Goal: Task Accomplishment & Management: Manage account settings

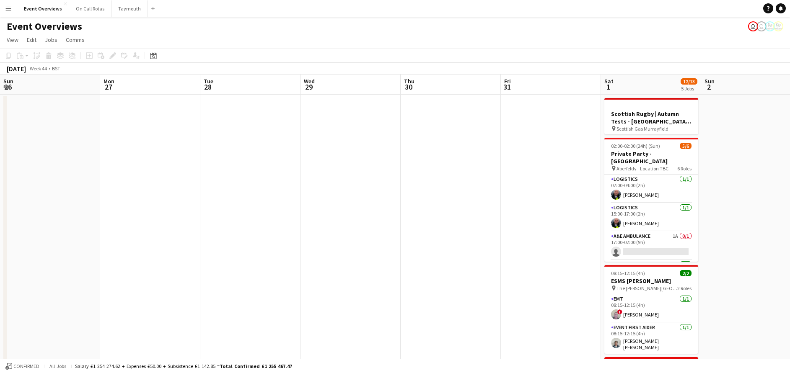
scroll to position [0, 336]
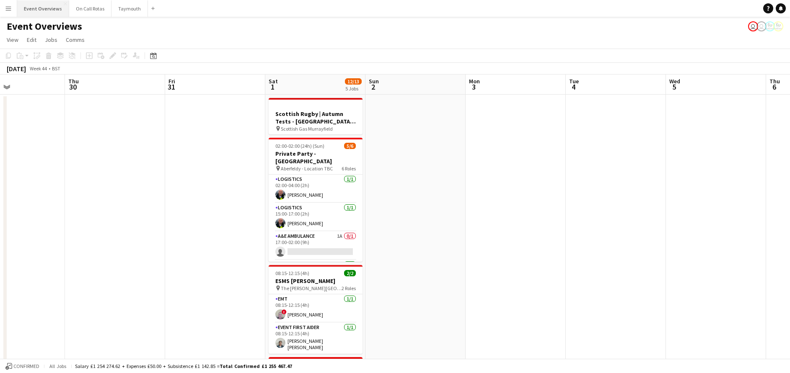
click at [42, 13] on button "Event Overviews Close" at bounding box center [43, 8] width 52 height 16
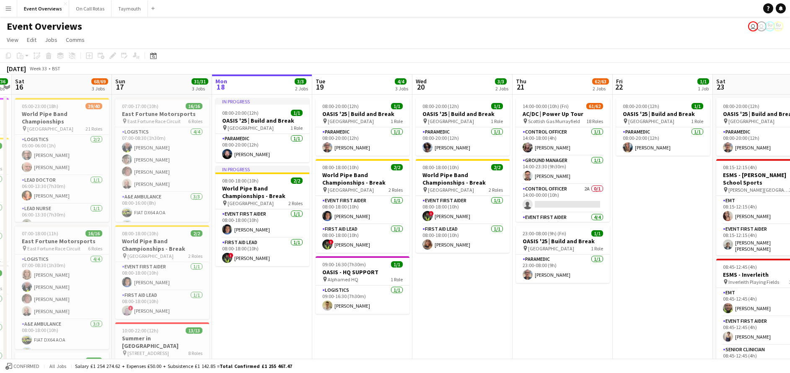
scroll to position [0, 188]
drag, startPoint x: 166, startPoint y: 335, endPoint x: 279, endPoint y: 309, distance: 115.7
click at [279, 309] on app-calendar-viewport "Thu 14 4/4 3 Jobs Fri 15 36/36 3 Jobs Sat 16 68/69 3 Jobs Sun 17 31/31 3 Jobs M…" at bounding box center [395, 340] width 790 height 531
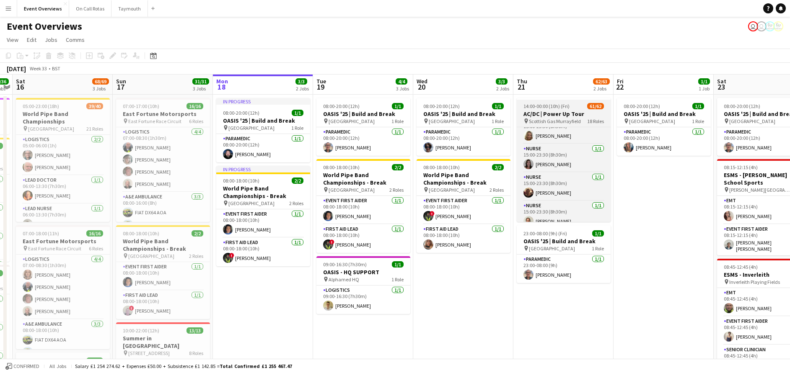
scroll to position [0, 0]
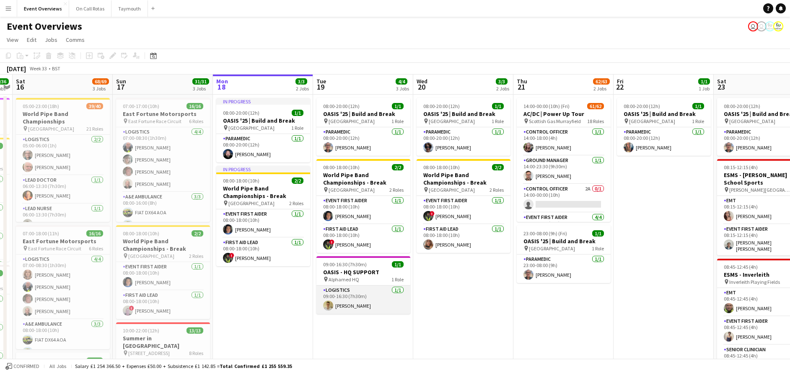
click at [342, 298] on app-card-role "Logistics [DATE] 09:00-16:30 (7h30m) [PERSON_NAME]" at bounding box center [363, 300] width 94 height 29
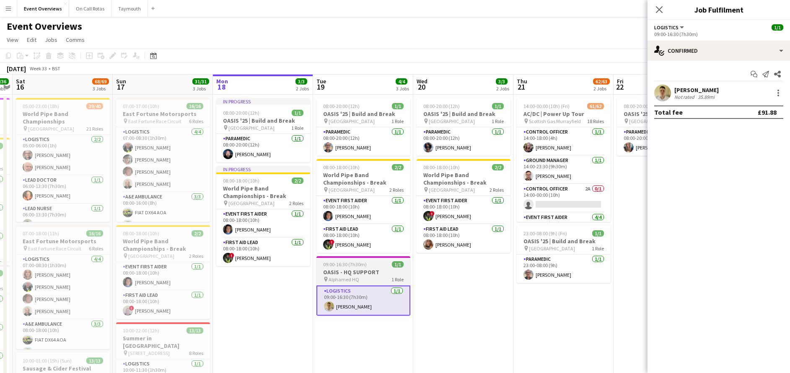
click at [348, 276] on h3 "OASIS - HQ SUPPORT" at bounding box center [363, 273] width 94 height 8
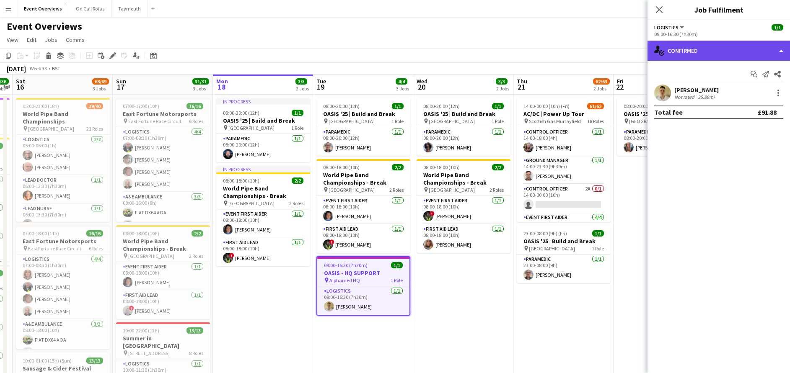
click at [674, 50] on div "single-neutral-actions-check-2 Confirmed" at bounding box center [719, 51] width 143 height 20
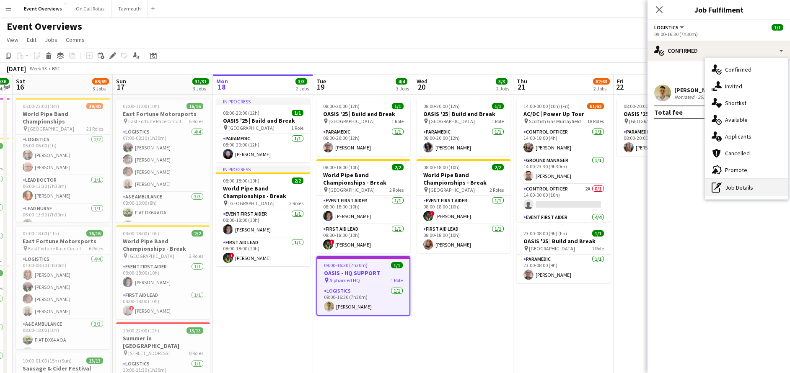
click at [737, 184] on div "pen-write Job Details" at bounding box center [746, 187] width 83 height 17
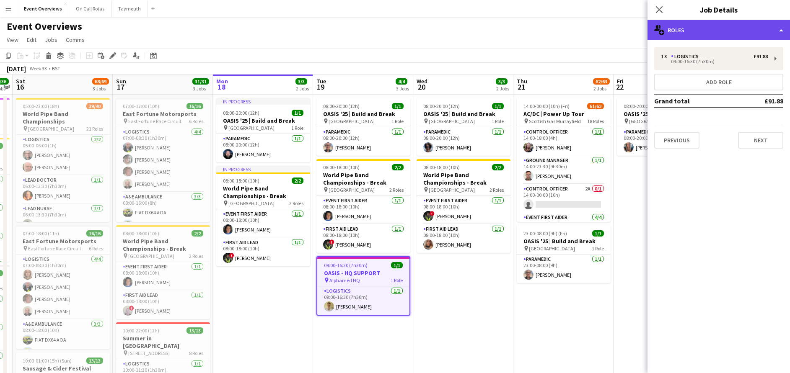
click at [710, 33] on div "multiple-users-add Roles" at bounding box center [719, 30] width 143 height 20
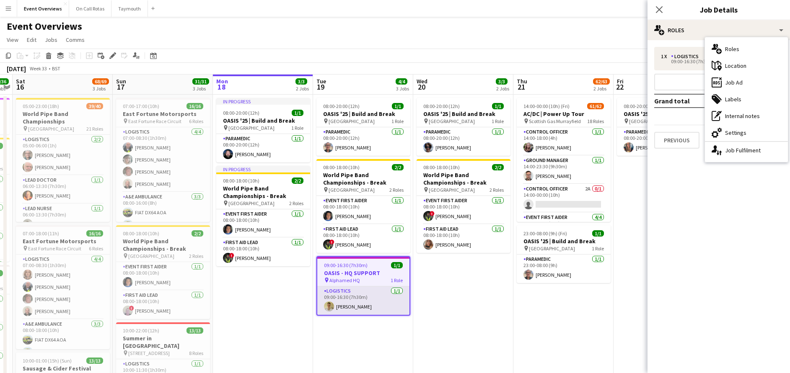
click at [364, 300] on app-card-role "Logistics [DATE] 09:00-16:30 (7h30m) [PERSON_NAME]" at bounding box center [363, 301] width 92 height 29
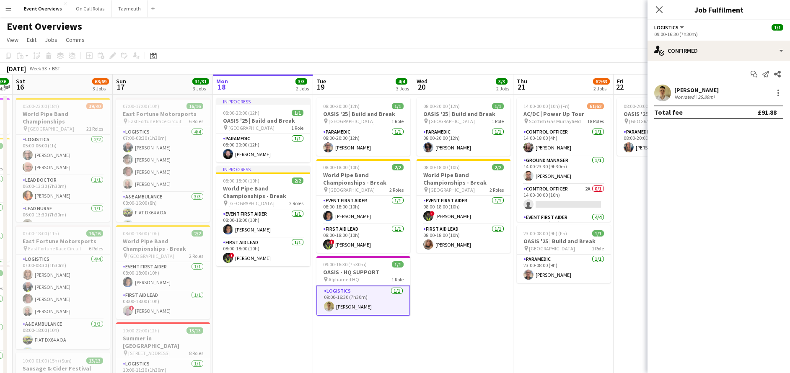
click at [707, 95] on div "35.89mi" at bounding box center [706, 97] width 20 height 6
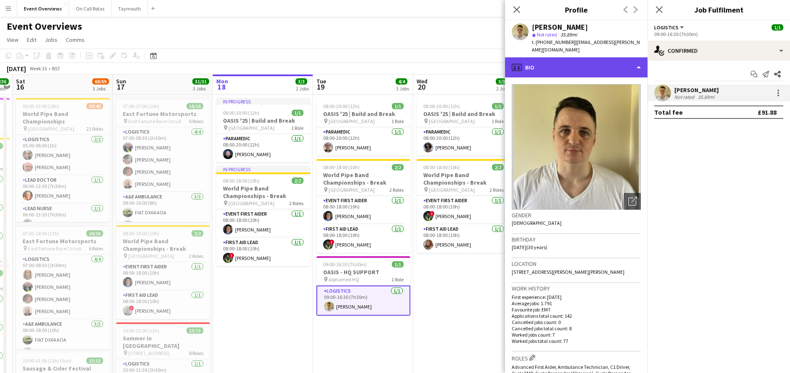
click at [587, 61] on div "profile Bio" at bounding box center [576, 67] width 143 height 20
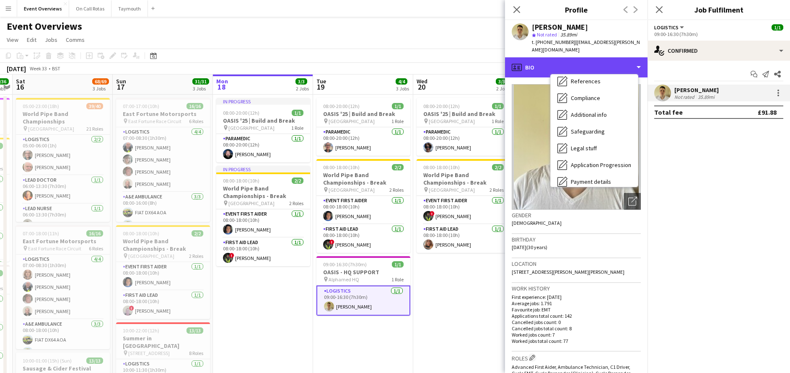
scroll to position [146, 0]
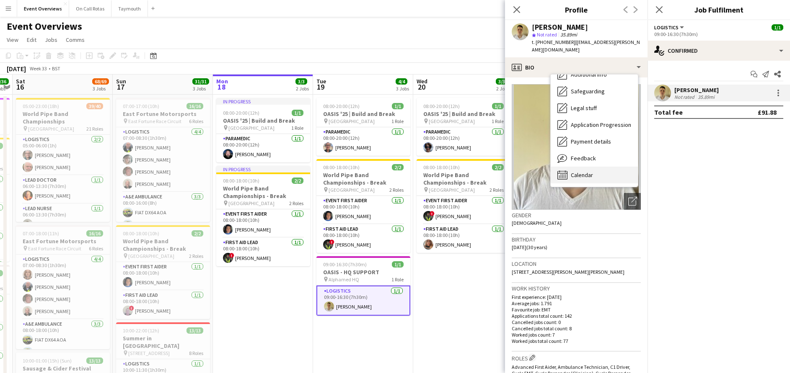
click at [595, 167] on div "Calendar Calendar" at bounding box center [594, 175] width 87 height 17
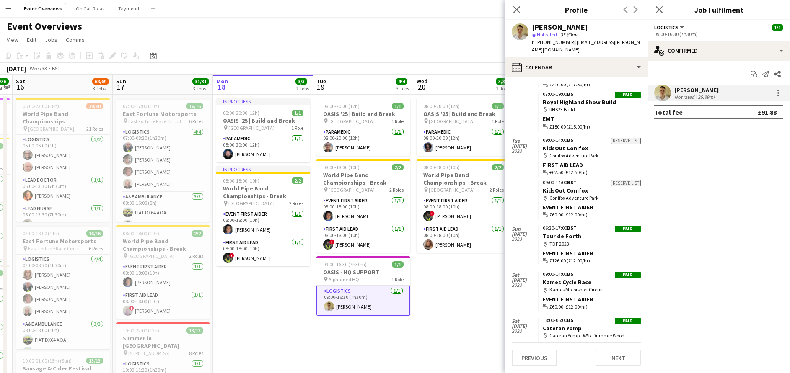
scroll to position [1520, 0]
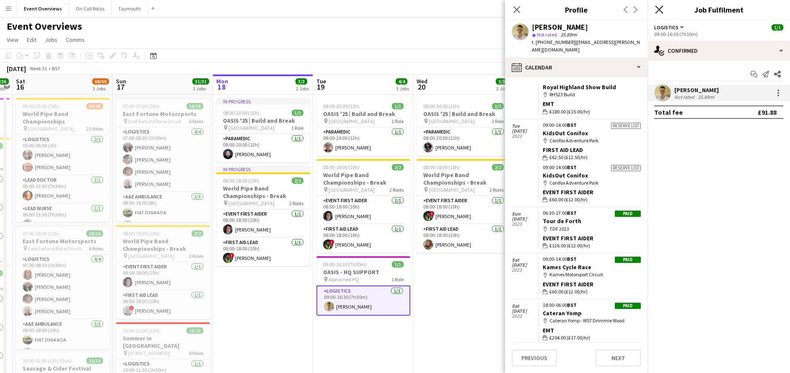
click at [660, 10] on icon at bounding box center [659, 9] width 8 height 8
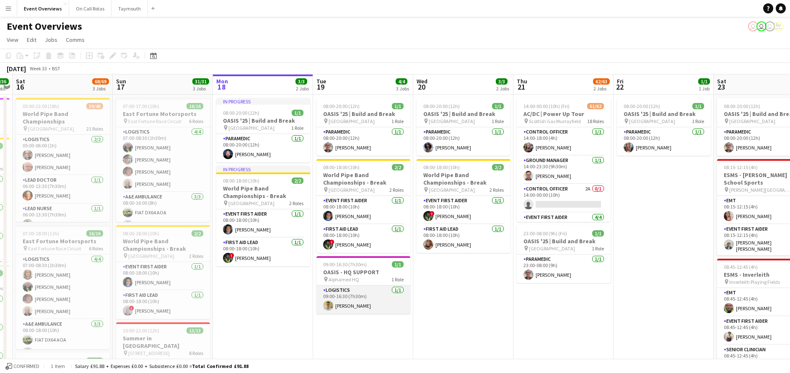
click at [330, 305] on app-user-avatar at bounding box center [328, 306] width 10 height 10
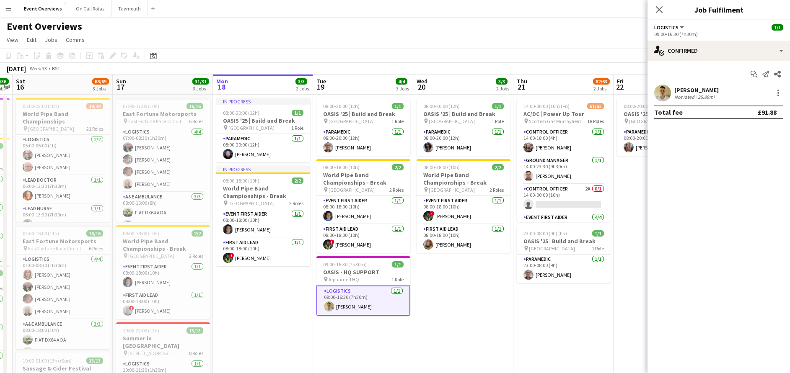
click at [688, 91] on div "[PERSON_NAME]" at bounding box center [696, 90] width 44 height 8
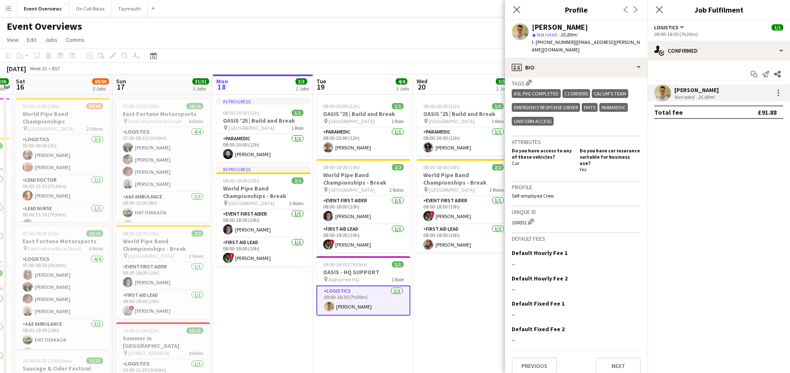
scroll to position [0, 0]
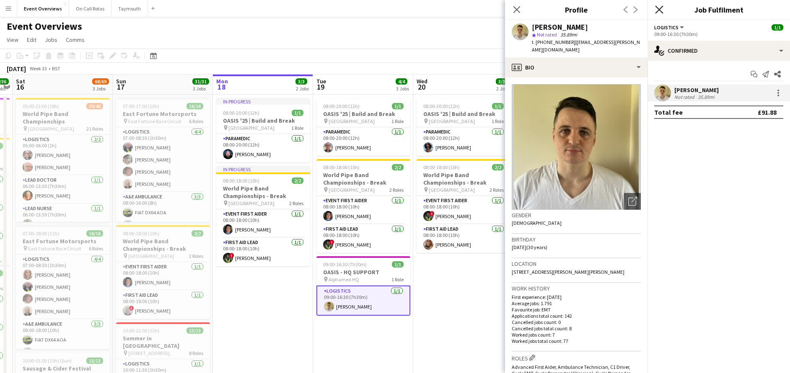
click at [657, 11] on icon "Close pop-in" at bounding box center [659, 9] width 8 height 8
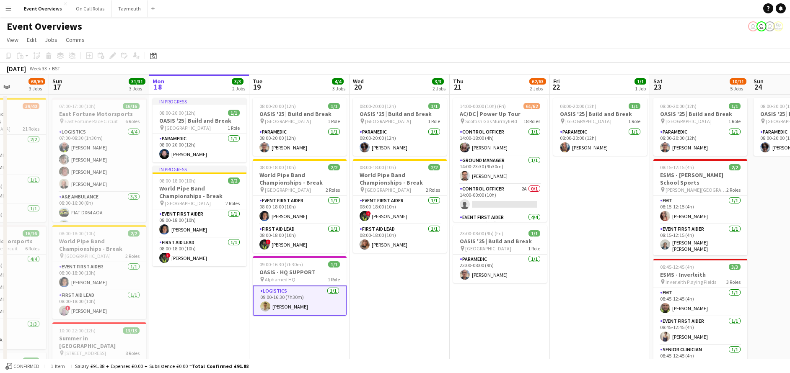
drag, startPoint x: 295, startPoint y: 309, endPoint x: 435, endPoint y: 319, distance: 139.9
click at [435, 319] on app-calendar-viewport "Thu 14 4/4 3 Jobs Fri 15 36/36 3 Jobs Sat 16 68/69 3 Jobs Sun 17 31/31 3 Jobs M…" at bounding box center [395, 340] width 790 height 531
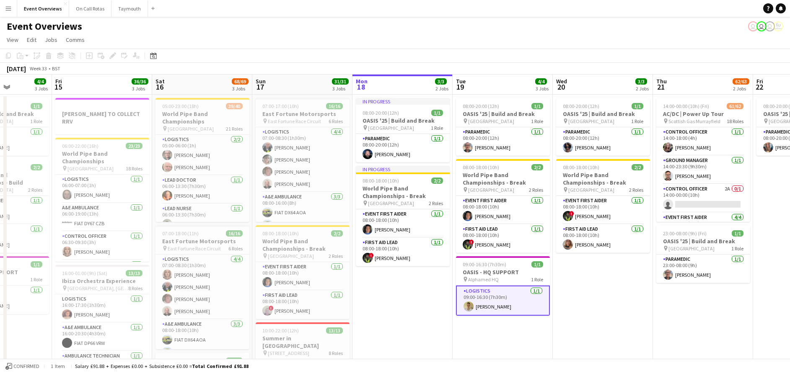
click at [435, 319] on app-date-cell "In progress 08:00-20:00 (12h) 1/1 OASIS '25 | Build and Break pin [GEOGRAPHIC_D…" at bounding box center [403, 350] width 100 height 511
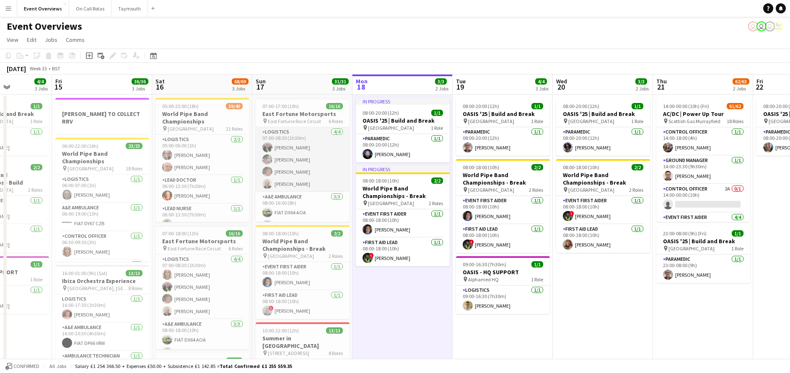
click at [298, 185] on app-card-role "Logistics [DATE] 07:00-08:30 (1h30m) [PERSON_NAME] [PERSON_NAME] [PERSON_NAME] …" at bounding box center [303, 159] width 94 height 65
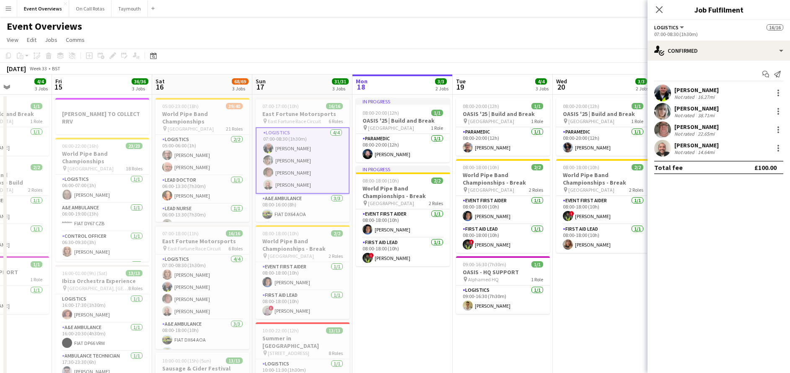
click at [710, 124] on div "[PERSON_NAME]" at bounding box center [696, 127] width 44 height 8
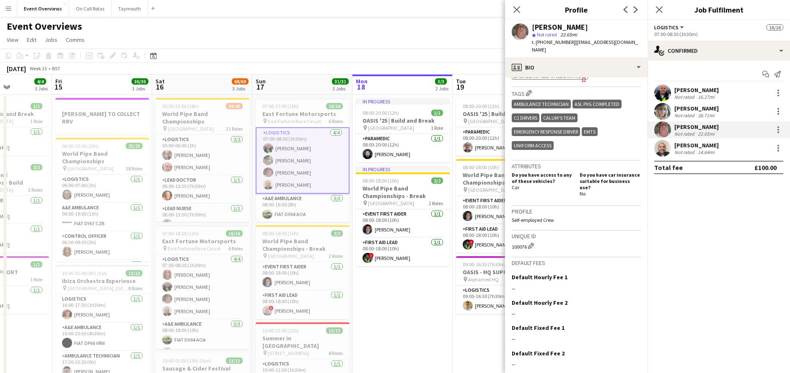
scroll to position [350, 0]
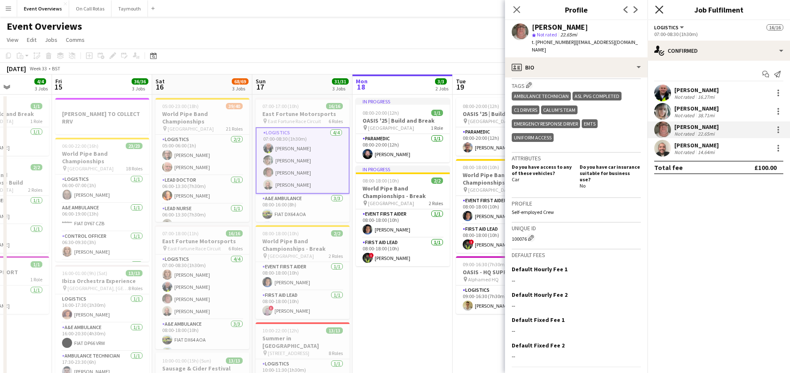
click at [658, 10] on icon "Close pop-in" at bounding box center [659, 9] width 8 height 8
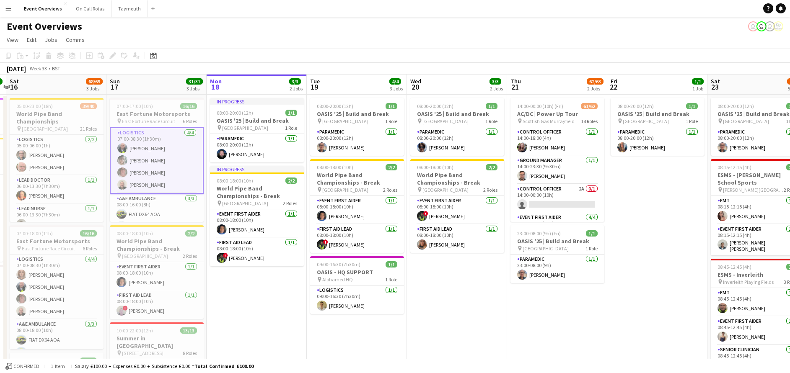
drag, startPoint x: 599, startPoint y: 330, endPoint x: 454, endPoint y: 323, distance: 144.8
click at [454, 323] on app-calendar-viewport "Wed 13 4/4 3 Jobs Thu 14 4/4 3 Jobs Fri 15 36/36 3 Jobs Sat 16 68/69 3 Jobs Sun…" at bounding box center [395, 340] width 790 height 531
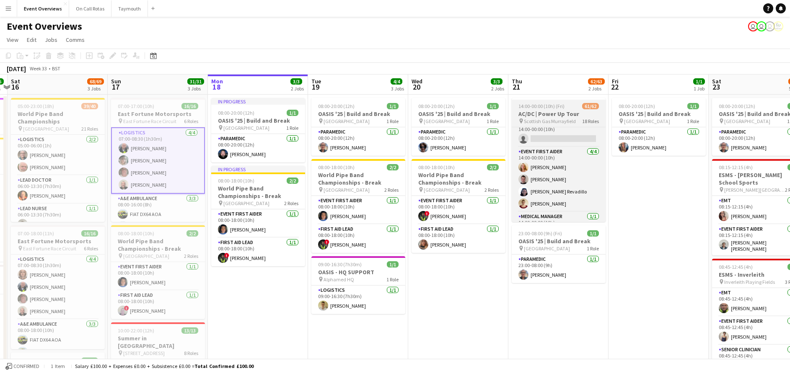
scroll to position [0, 0]
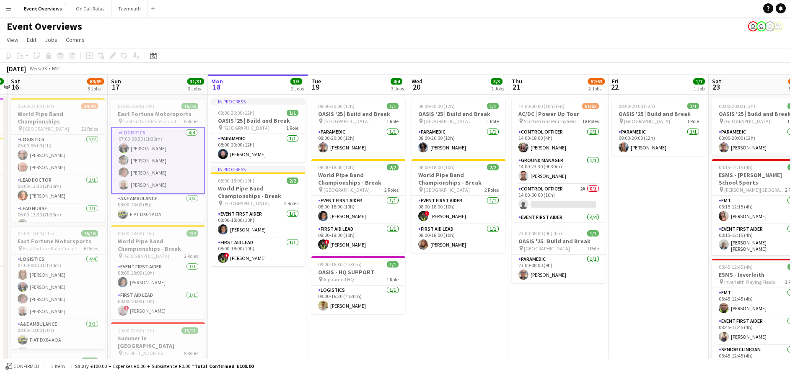
click at [5, 10] on app-icon "Menu" at bounding box center [8, 8] width 7 height 7
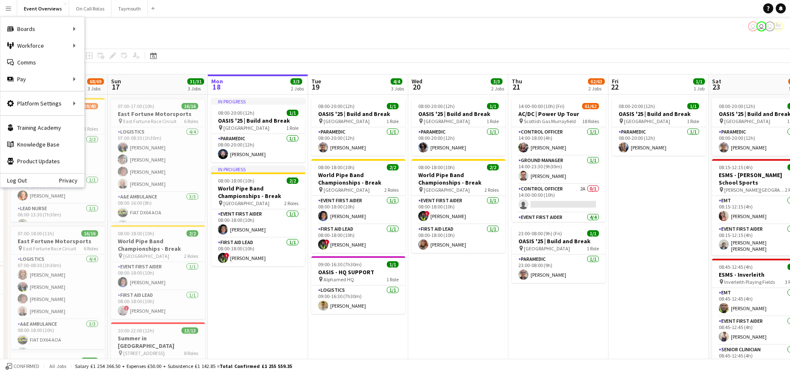
click at [450, 254] on app-date-cell "08:00-20:00 (12h) 1/1 OASIS '25 | Build and Break pin [GEOGRAPHIC_DATA] 1 Role …" at bounding box center [458, 350] width 100 height 511
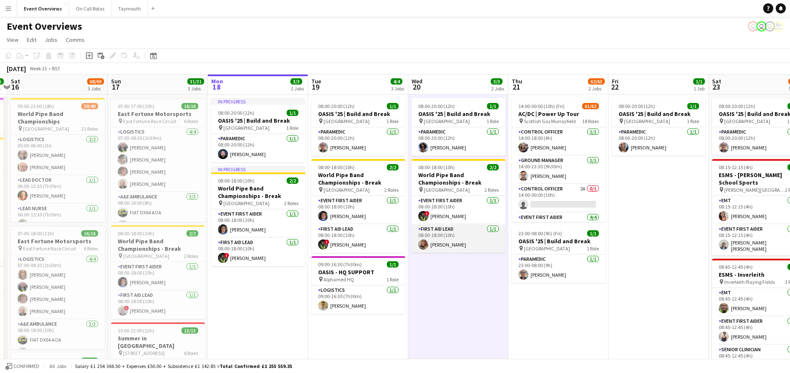
click at [448, 246] on app-card-role "First Aid Lead [DATE] 08:00-18:00 (10h) [PERSON_NAME]" at bounding box center [459, 239] width 94 height 29
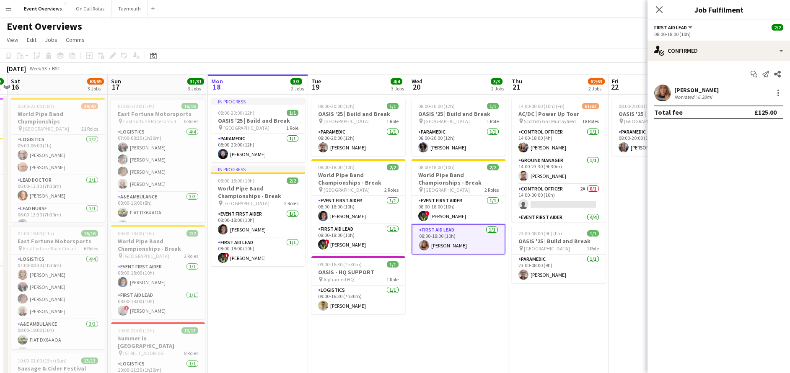
click at [696, 83] on div "Start chat Send notification Share [PERSON_NAME] Not rated 6.38mi Total fee £12…" at bounding box center [719, 93] width 143 height 65
click at [696, 93] on div "[PERSON_NAME]" at bounding box center [696, 90] width 44 height 8
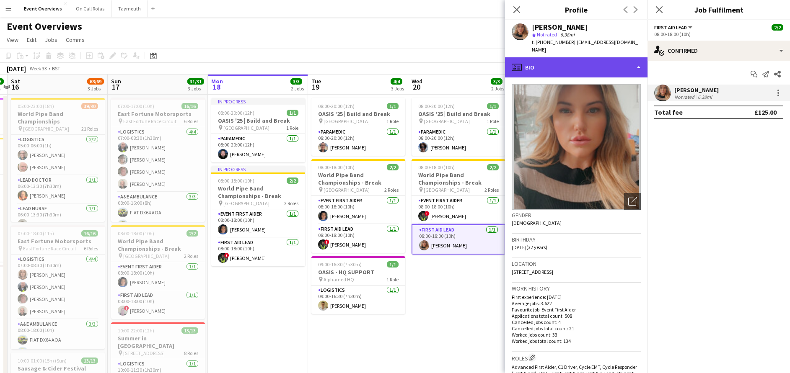
click at [600, 66] on div "profile Bio" at bounding box center [576, 67] width 143 height 20
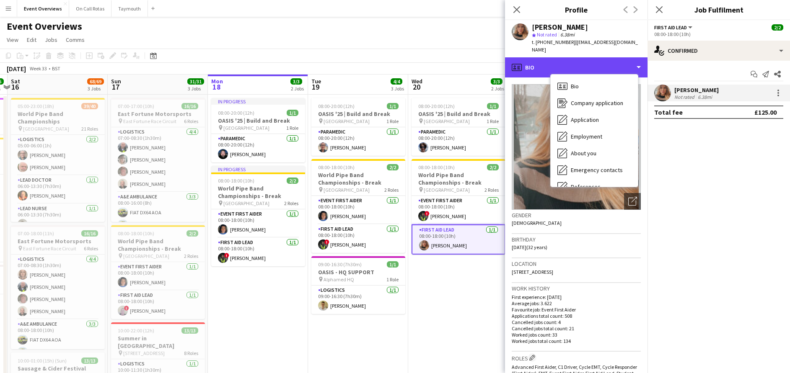
scroll to position [146, 0]
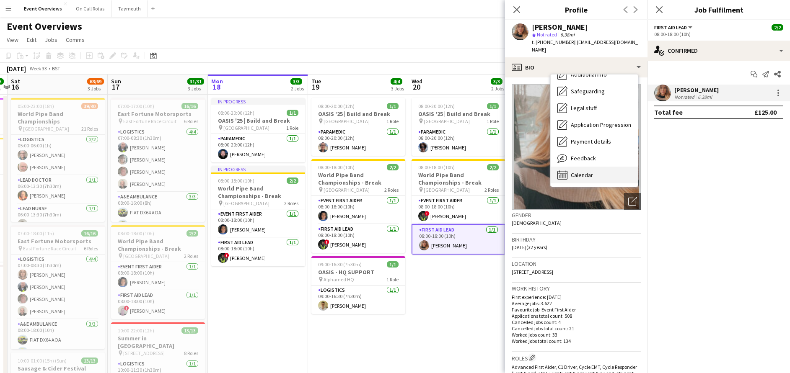
click at [598, 167] on div "Calendar Calendar" at bounding box center [594, 175] width 87 height 17
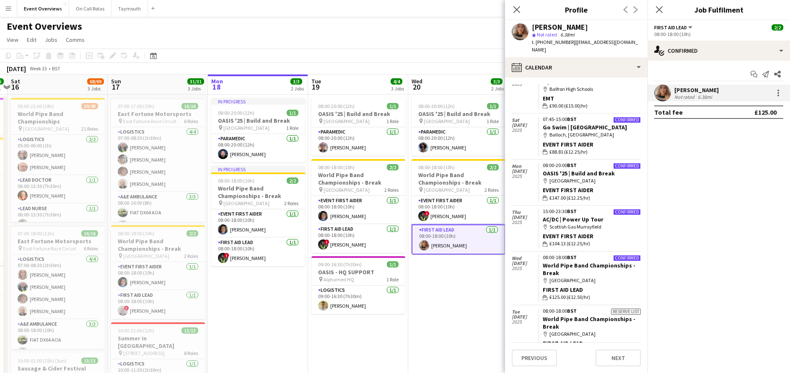
scroll to position [772, 0]
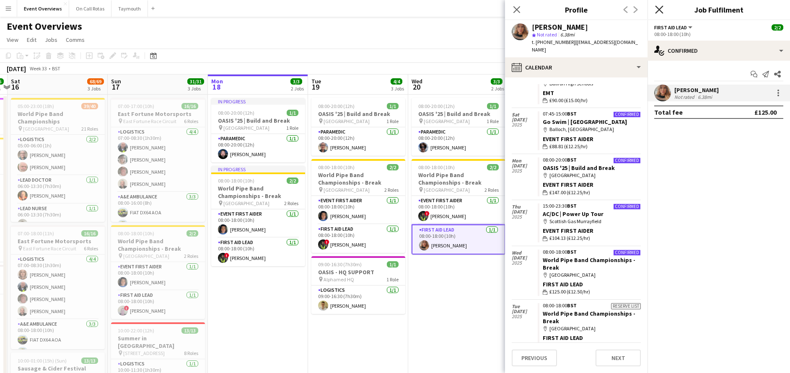
click at [658, 9] on icon at bounding box center [659, 9] width 8 height 8
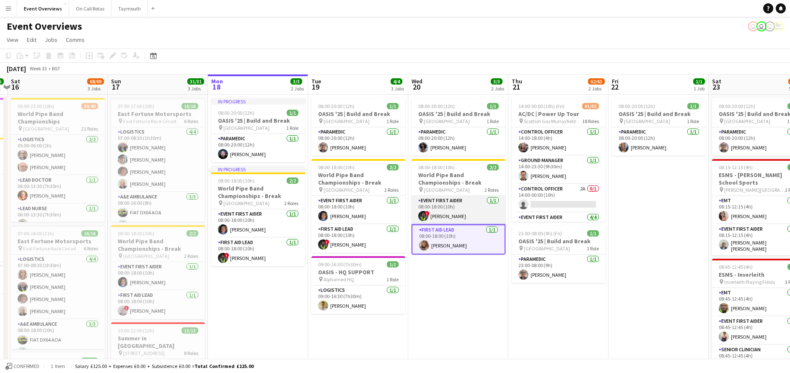
click at [456, 209] on app-card-role "Event First Aider [DATE] 08:00-18:00 (10h) ! [PERSON_NAME]" at bounding box center [459, 210] width 94 height 29
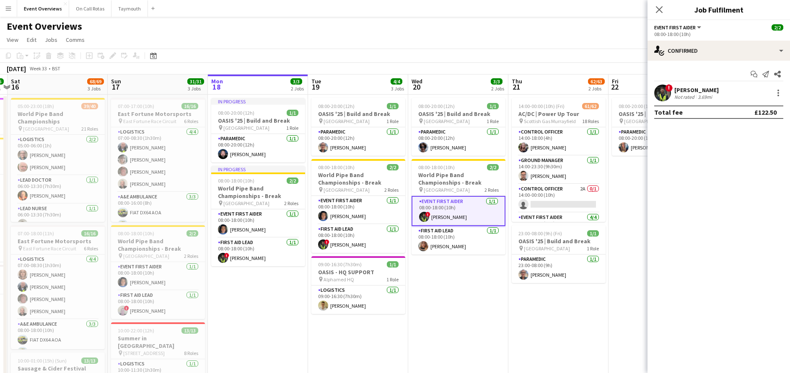
click at [683, 91] on div "[PERSON_NAME]" at bounding box center [696, 90] width 44 height 8
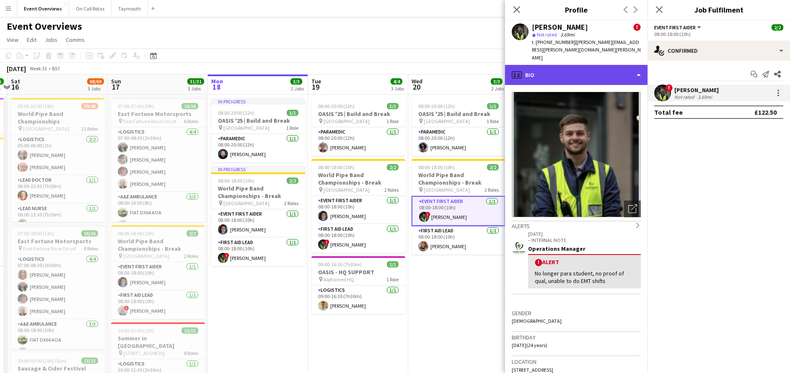
click at [607, 65] on div "profile Bio" at bounding box center [576, 75] width 143 height 20
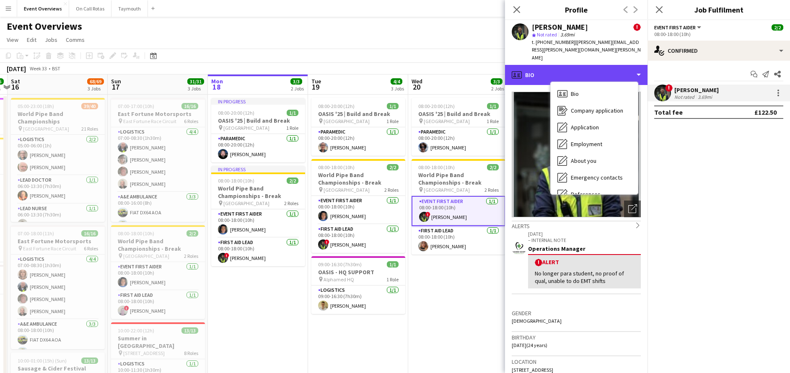
scroll to position [146, 0]
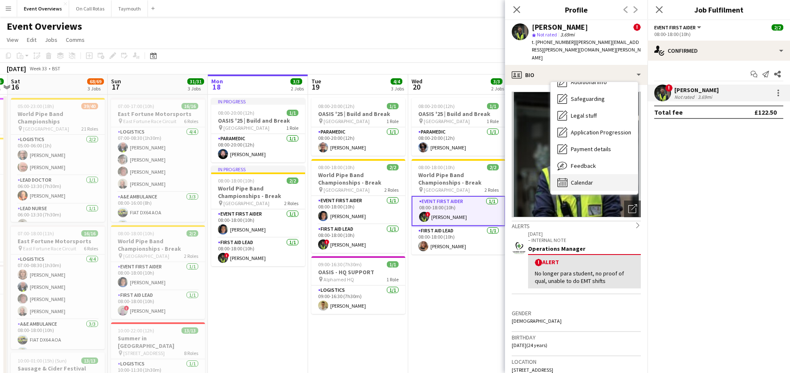
click at [601, 174] on div "Calendar Calendar" at bounding box center [594, 182] width 87 height 17
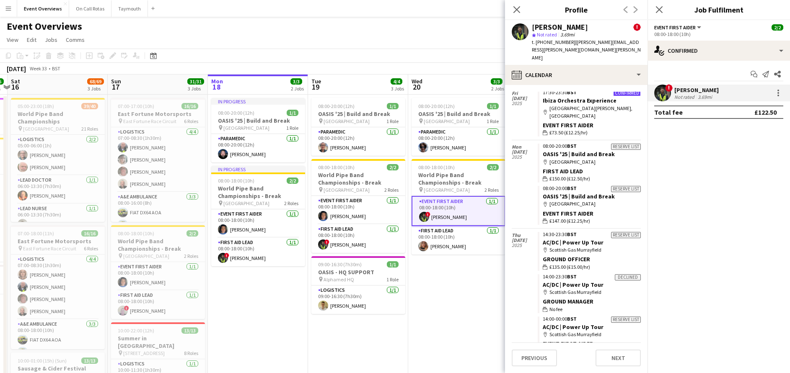
scroll to position [785, 0]
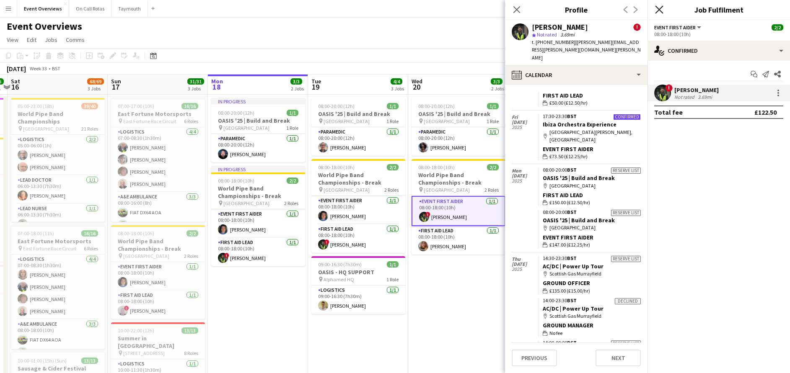
click at [655, 9] on icon "Close pop-in" at bounding box center [659, 9] width 8 height 8
